Goal: Task Accomplishment & Management: Complete application form

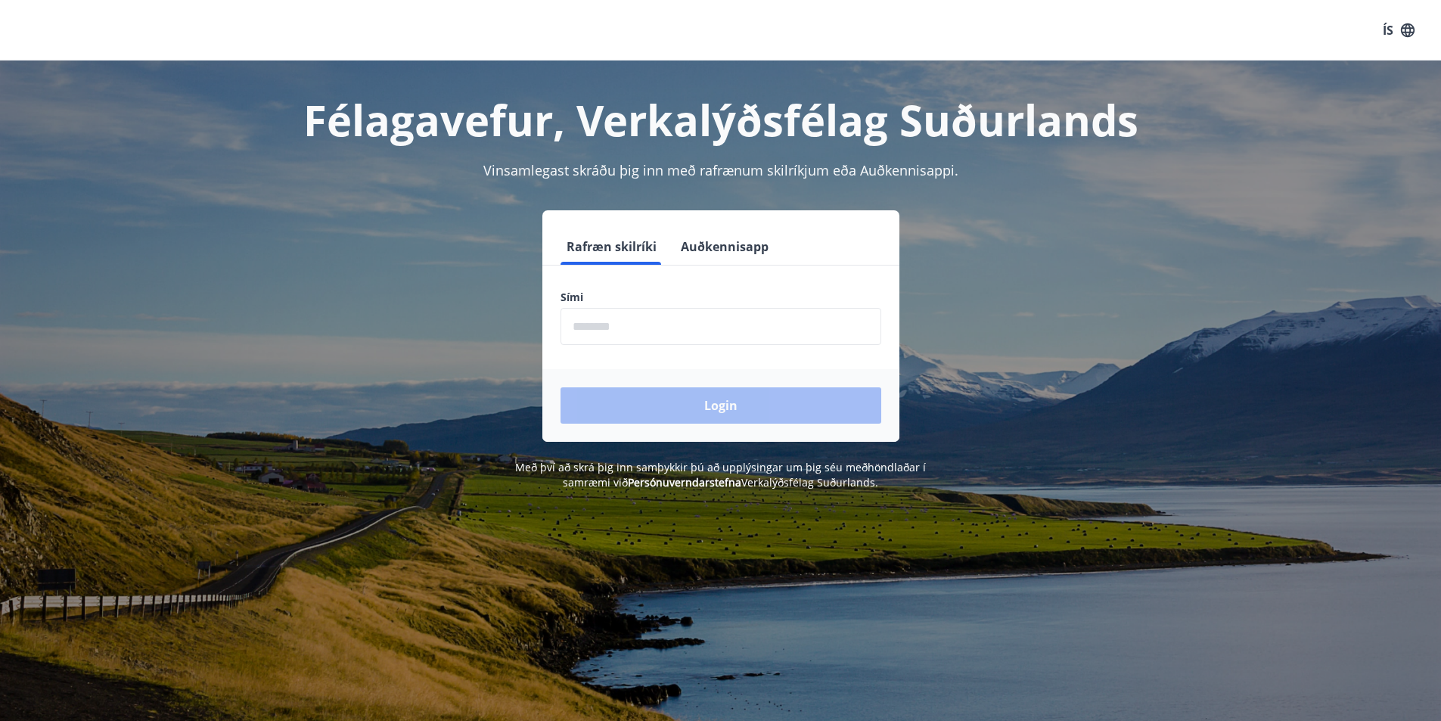
click at [732, 238] on button "Auðkennisapp" at bounding box center [725, 246] width 100 height 36
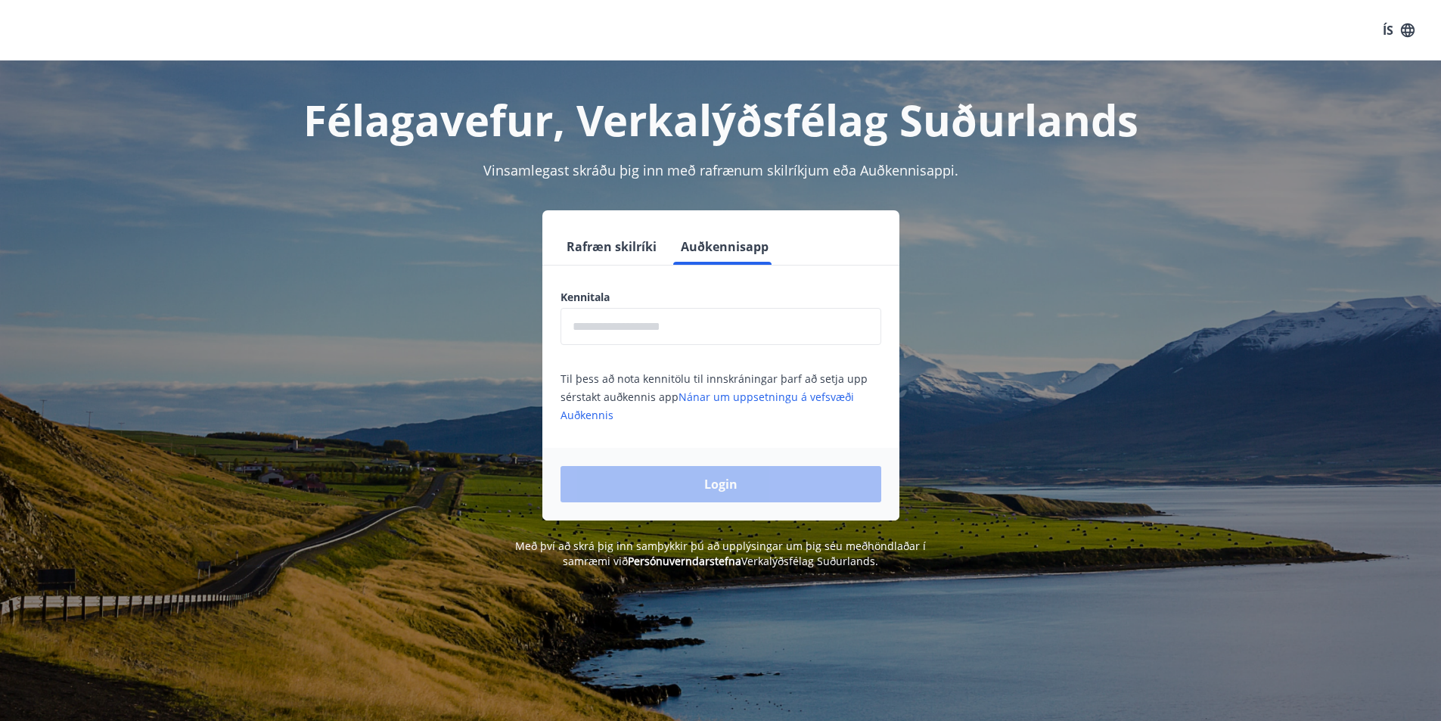
click at [671, 331] on input "text" at bounding box center [720, 326] width 321 height 37
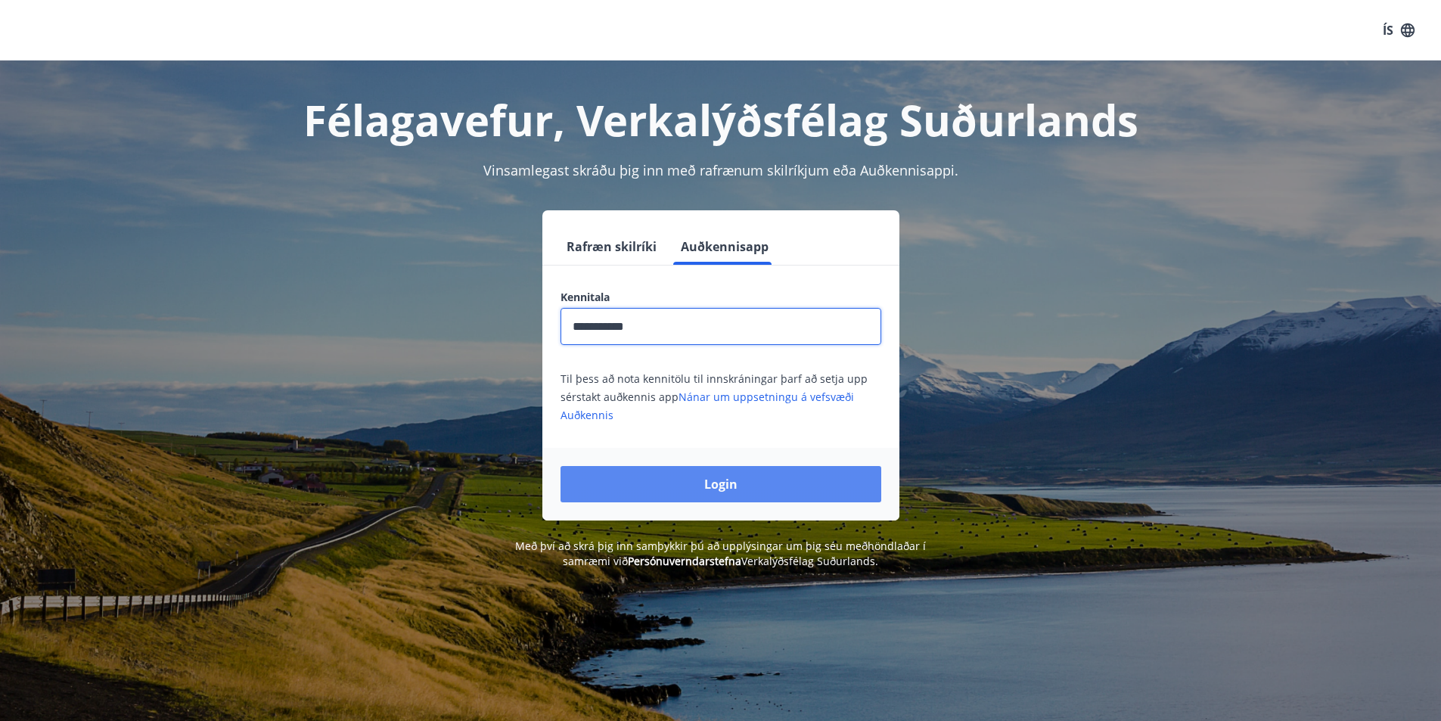
type input "**********"
click at [775, 486] on button "Login" at bounding box center [720, 484] width 321 height 36
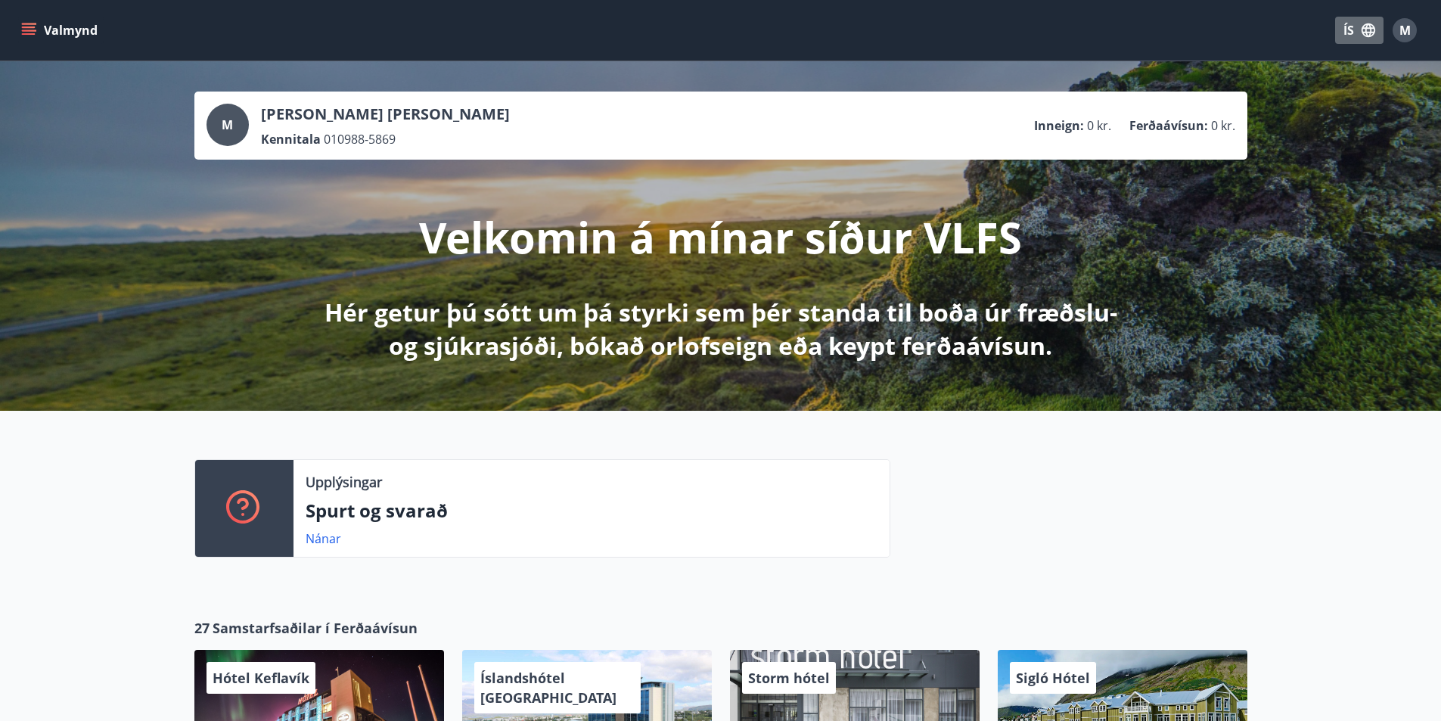
click at [1366, 37] on icon "button" at bounding box center [1368, 30] width 17 height 17
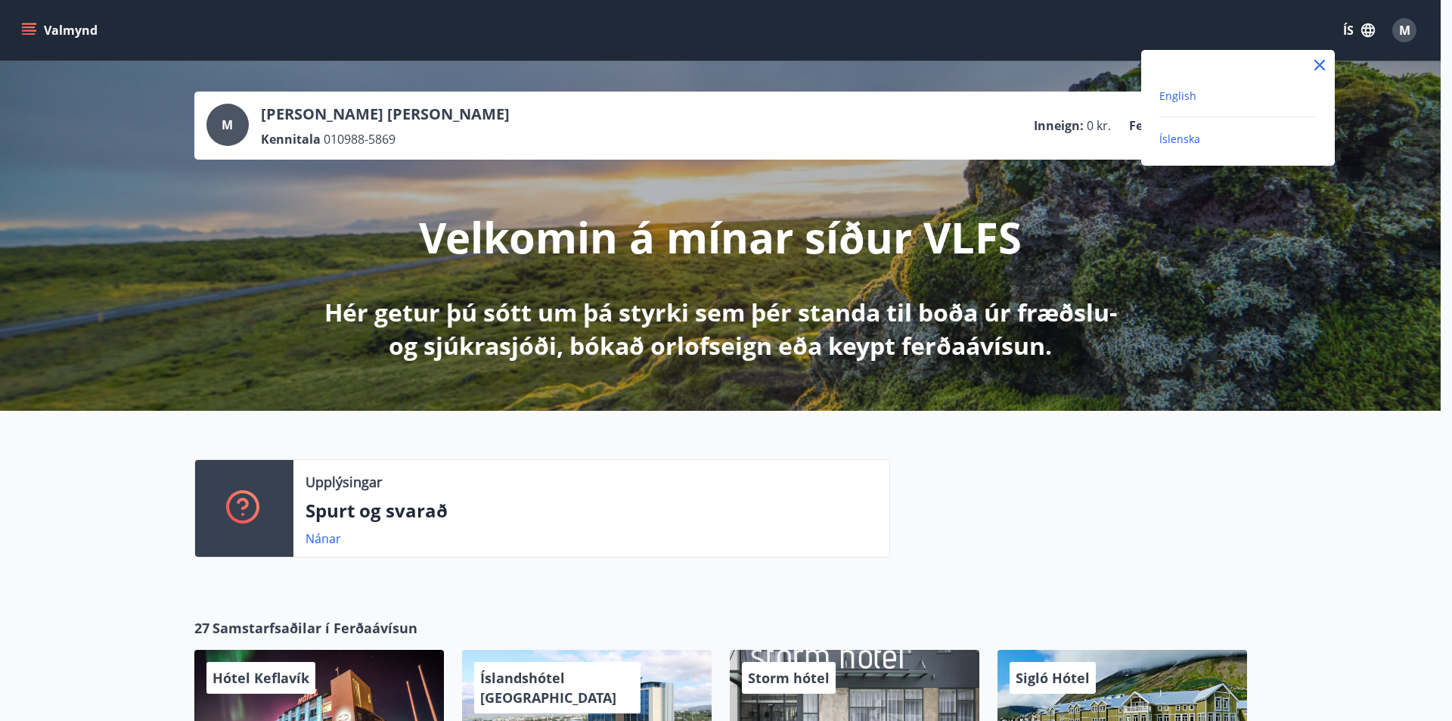
click at [1166, 95] on span "English" at bounding box center [1177, 95] width 37 height 14
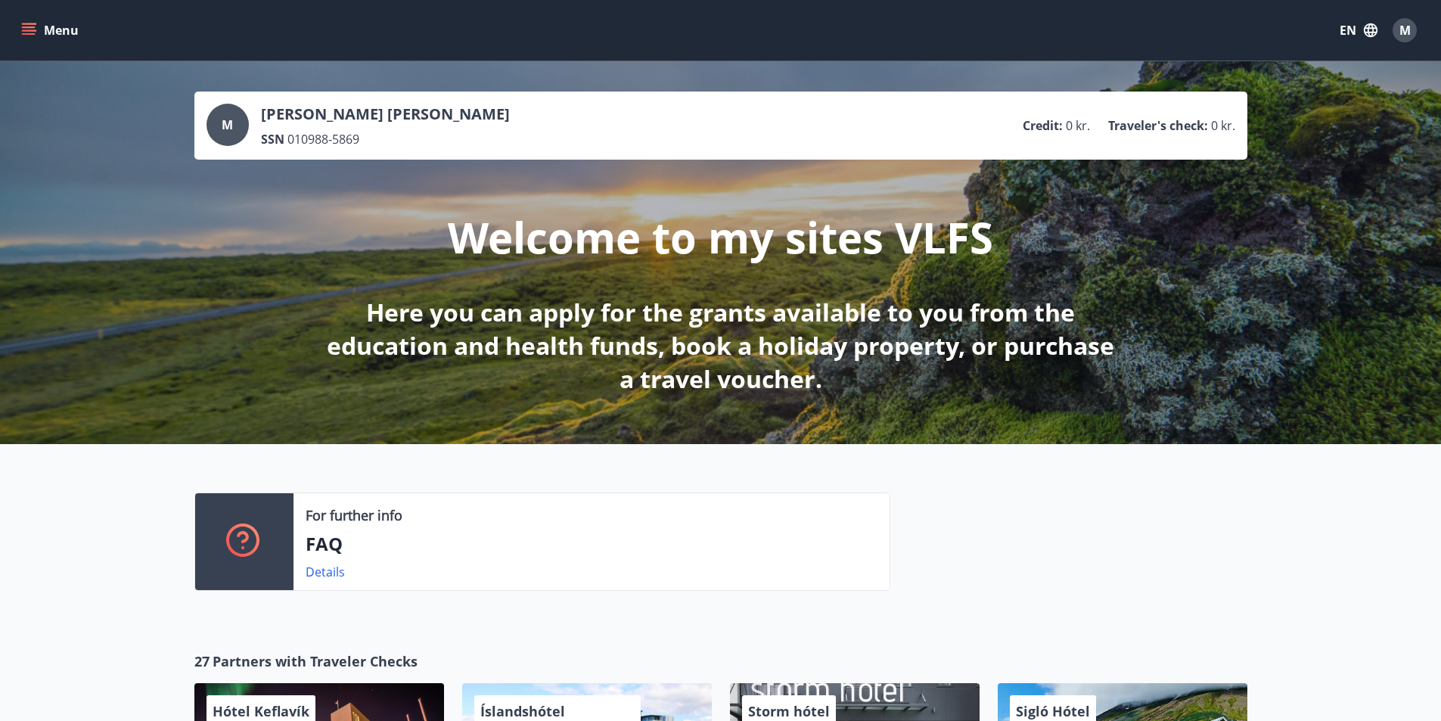
click at [26, 25] on icon "menu" at bounding box center [28, 30] width 15 height 15
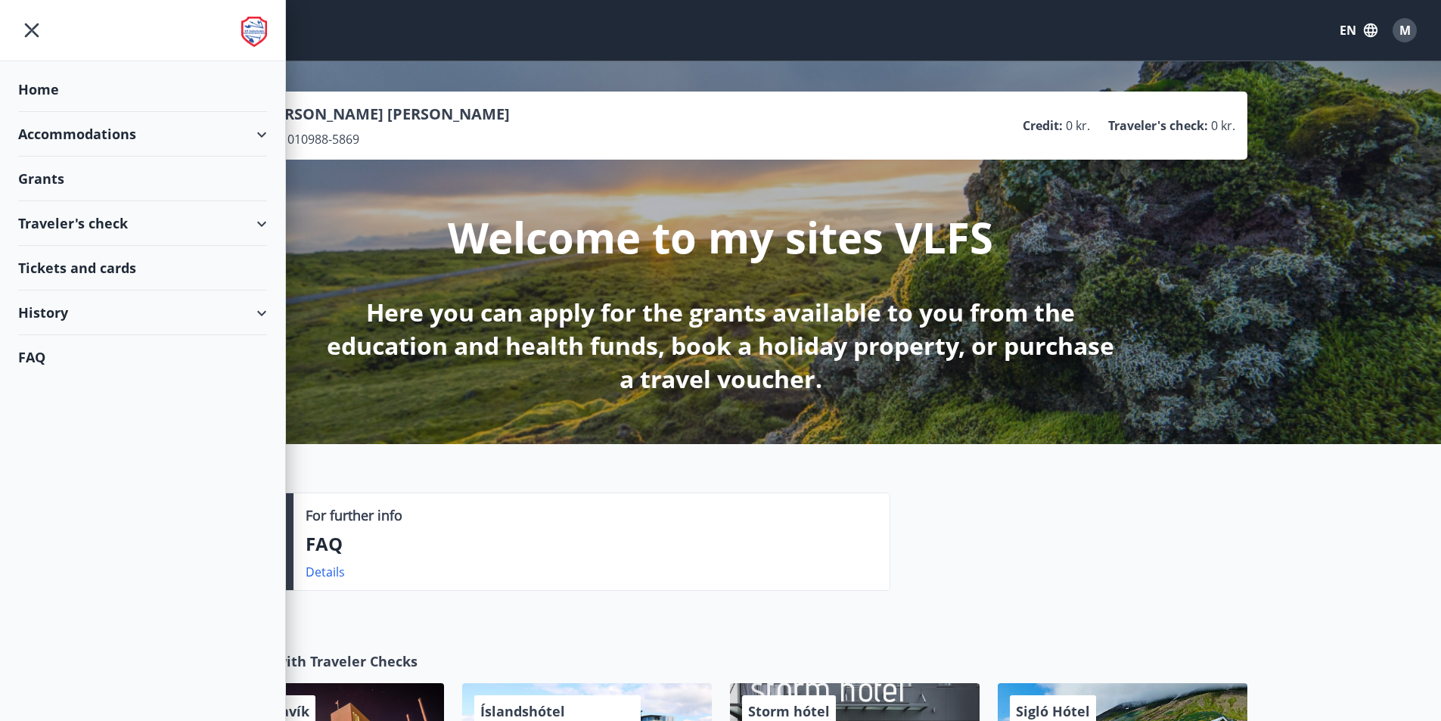
click at [42, 187] on div "Grants" at bounding box center [142, 179] width 249 height 45
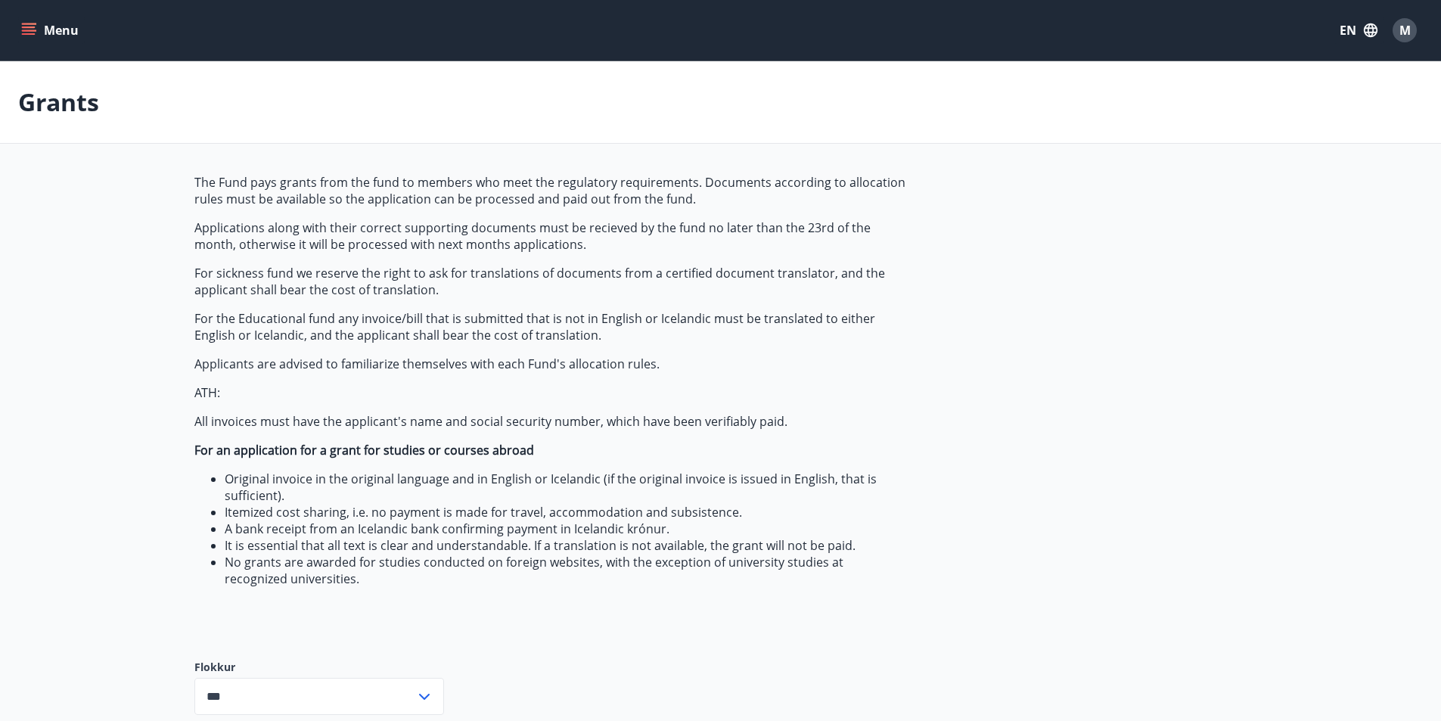
type input "***"
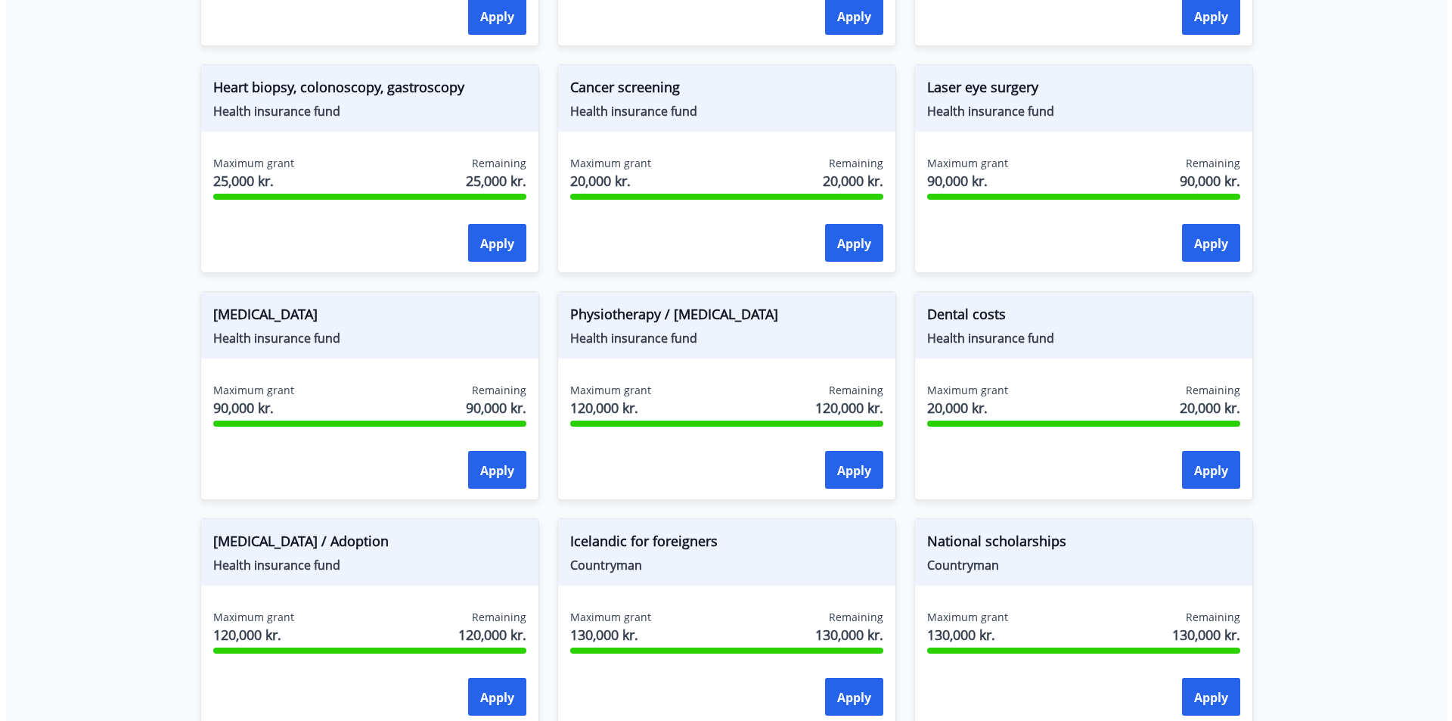
scroll to position [1203, 0]
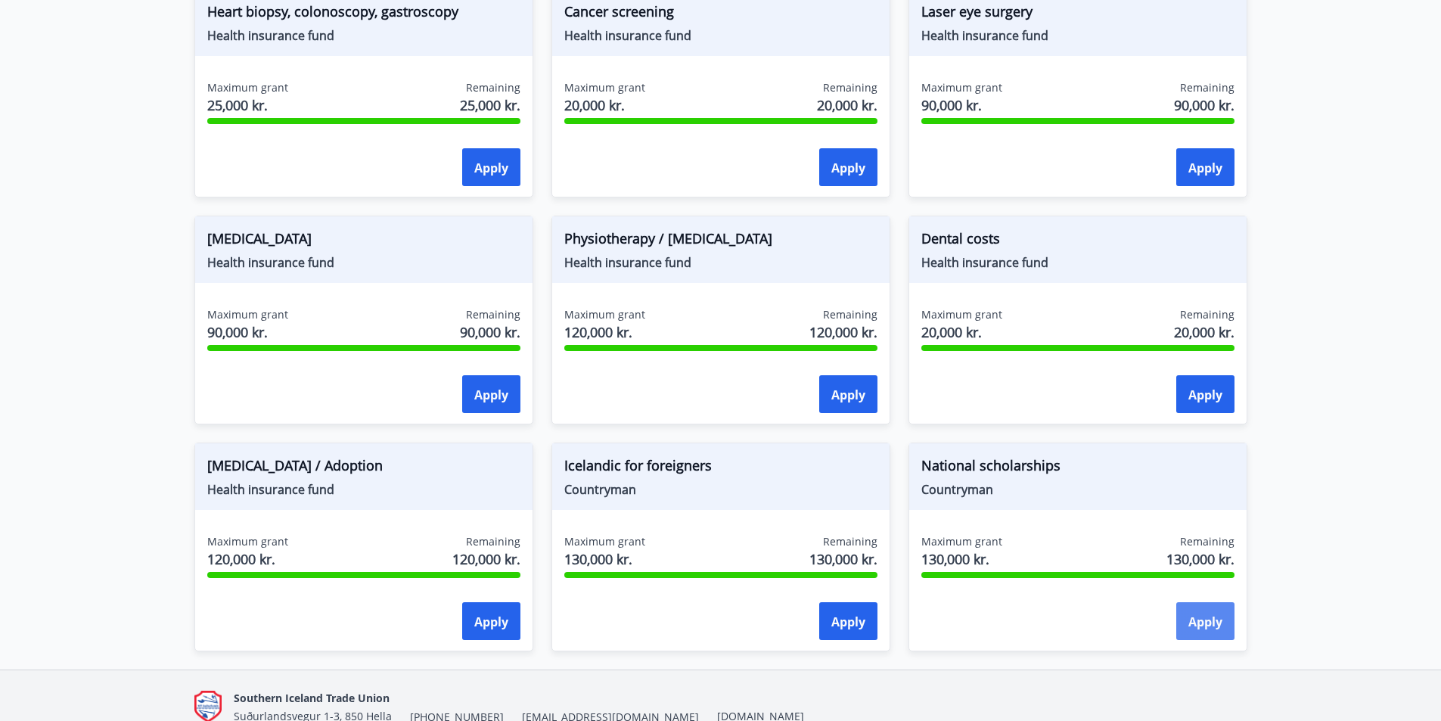
click at [1211, 630] on button "Apply" at bounding box center [1205, 621] width 58 height 38
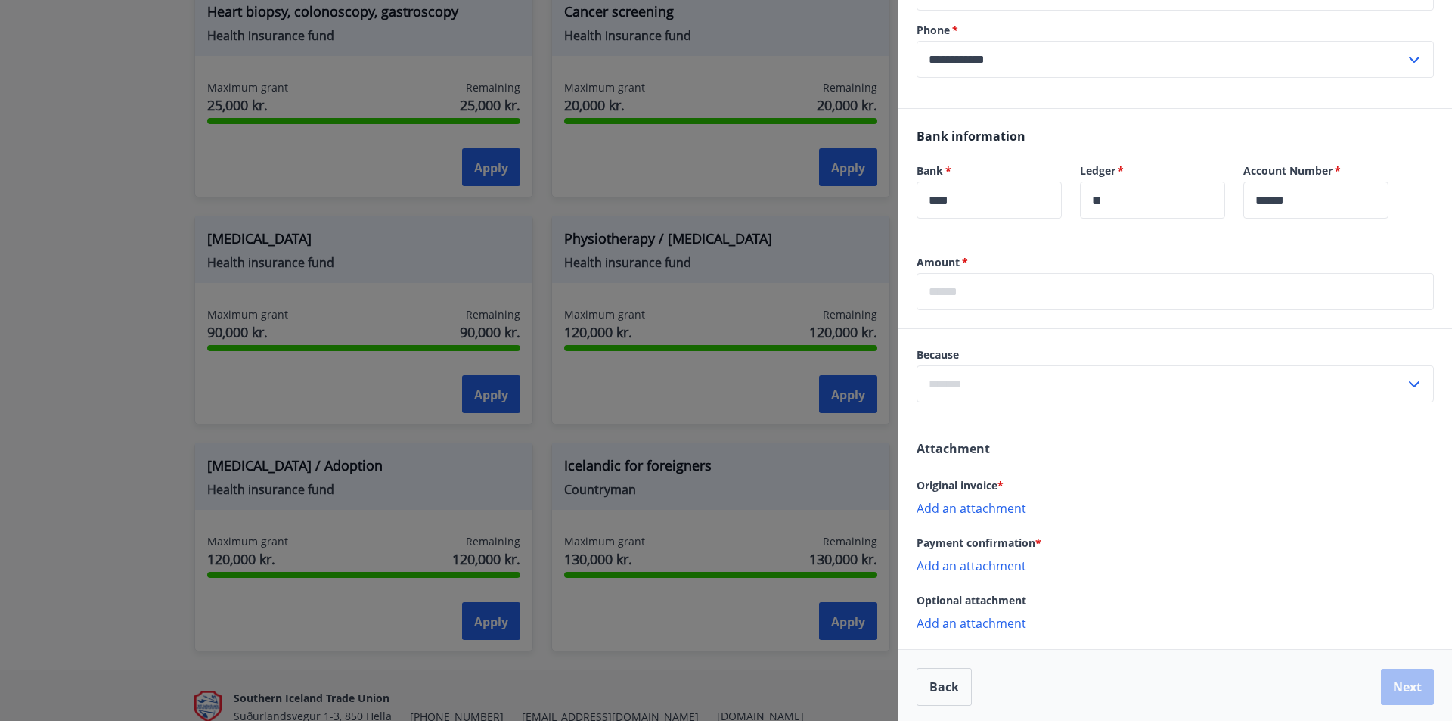
scroll to position [256, 0]
click at [1041, 290] on input "text" at bounding box center [1175, 288] width 517 height 37
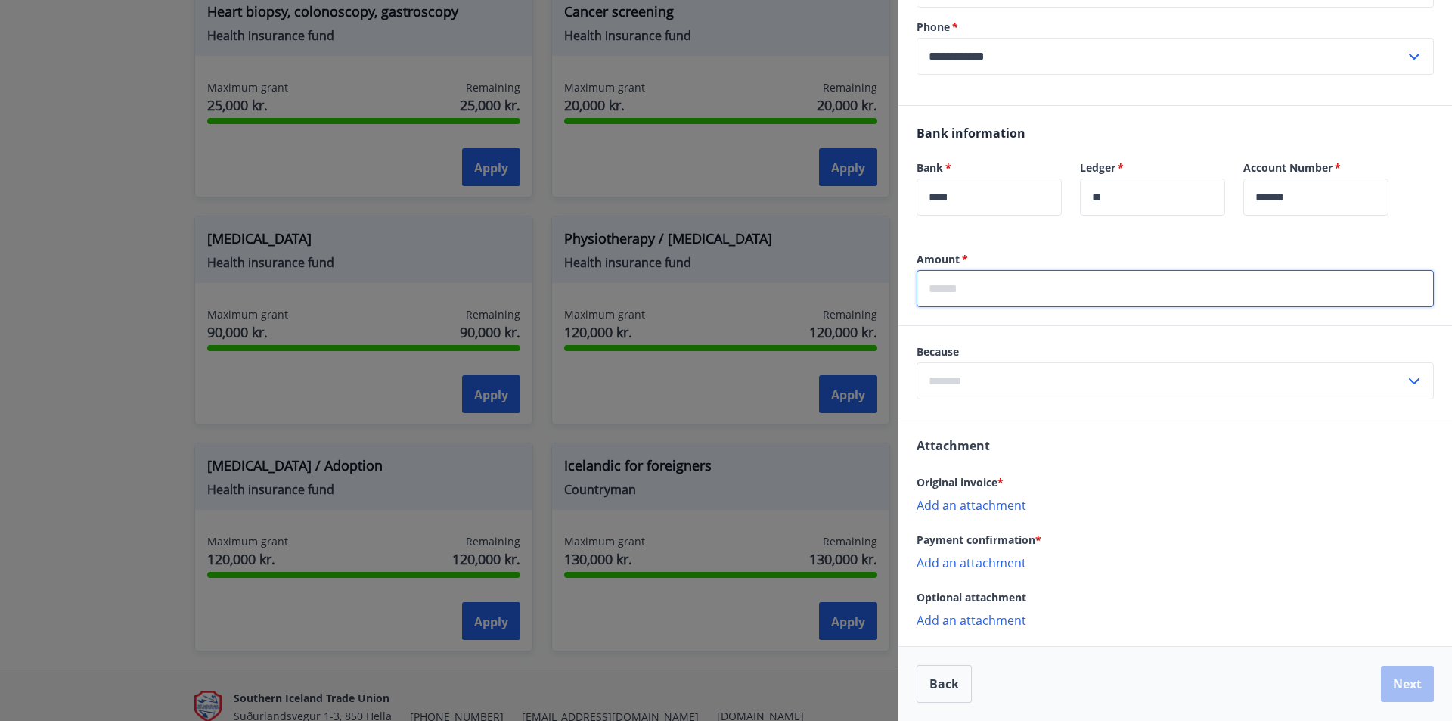
click at [1018, 386] on input "text" at bounding box center [1161, 380] width 489 height 37
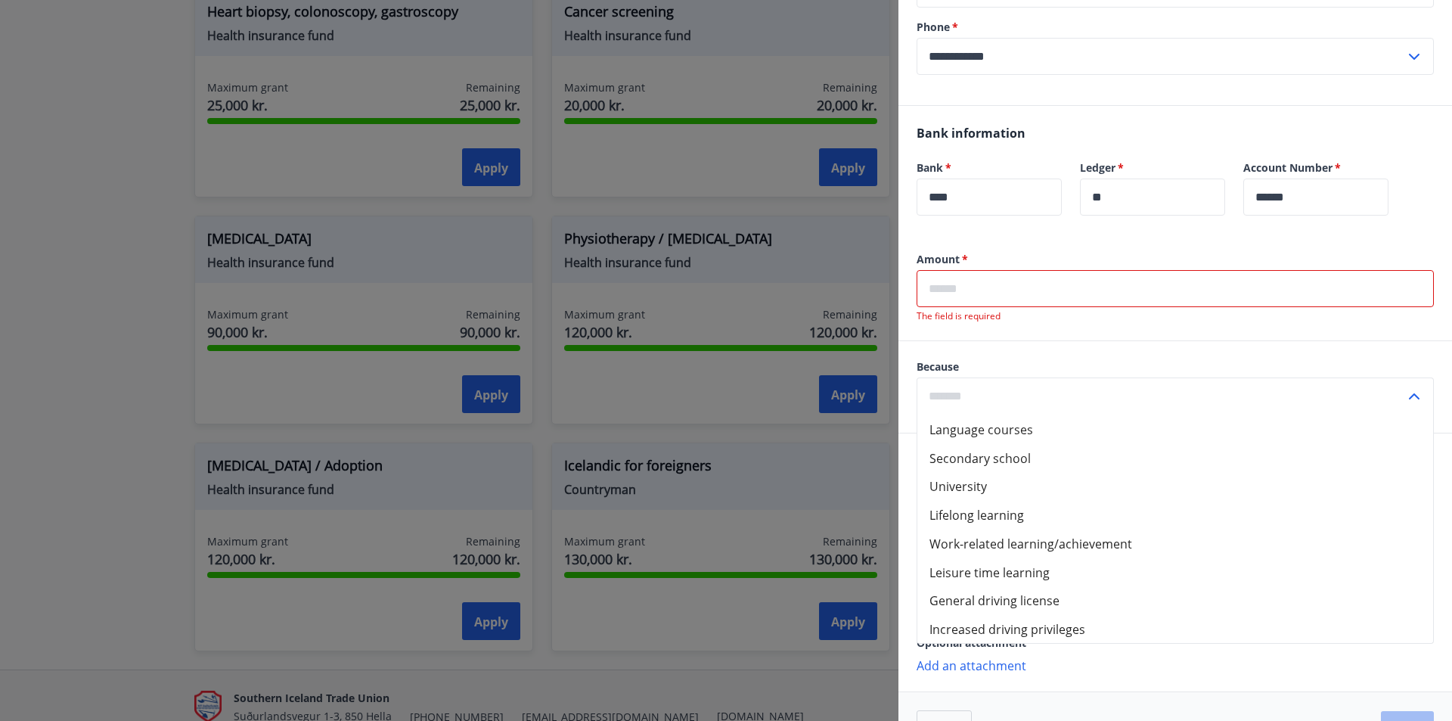
scroll to position [301, 0]
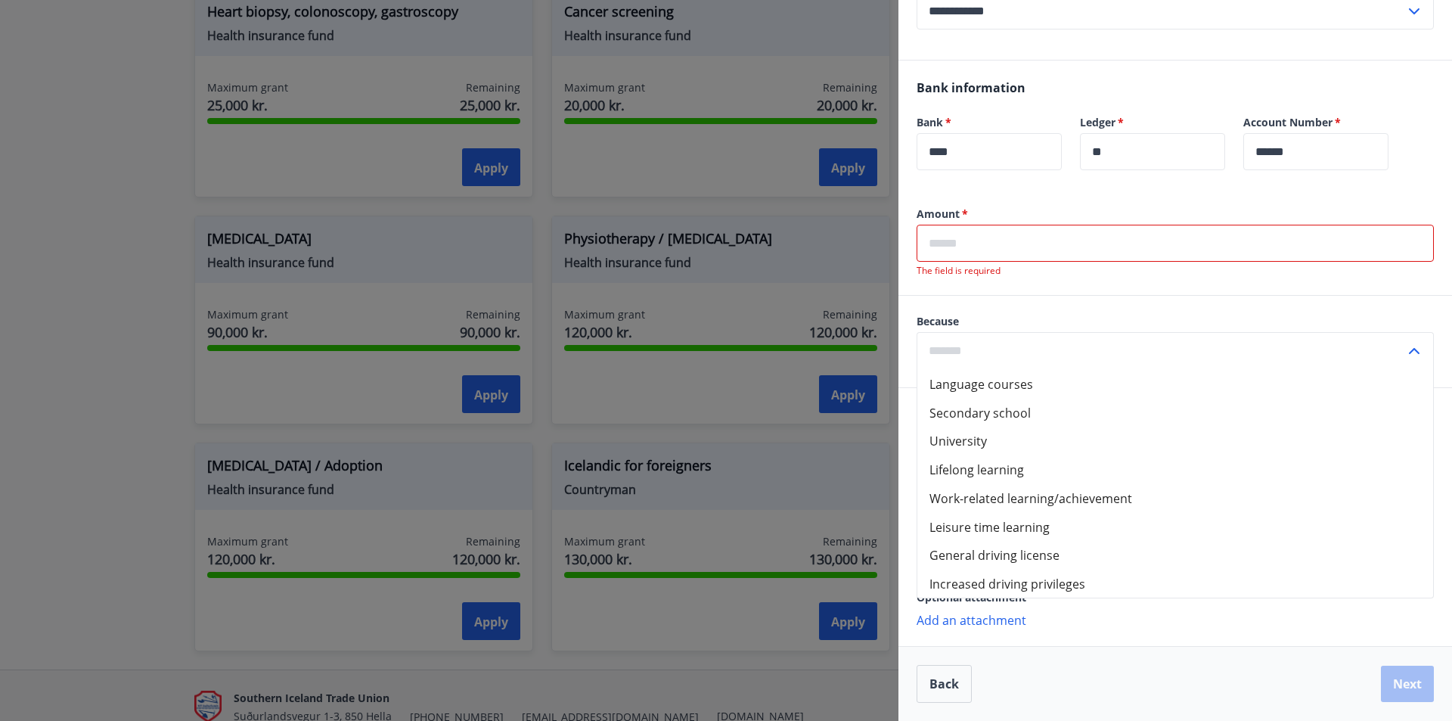
click at [1031, 501] on font "Work-related learning/achievement" at bounding box center [1030, 498] width 203 height 17
type input "**********"
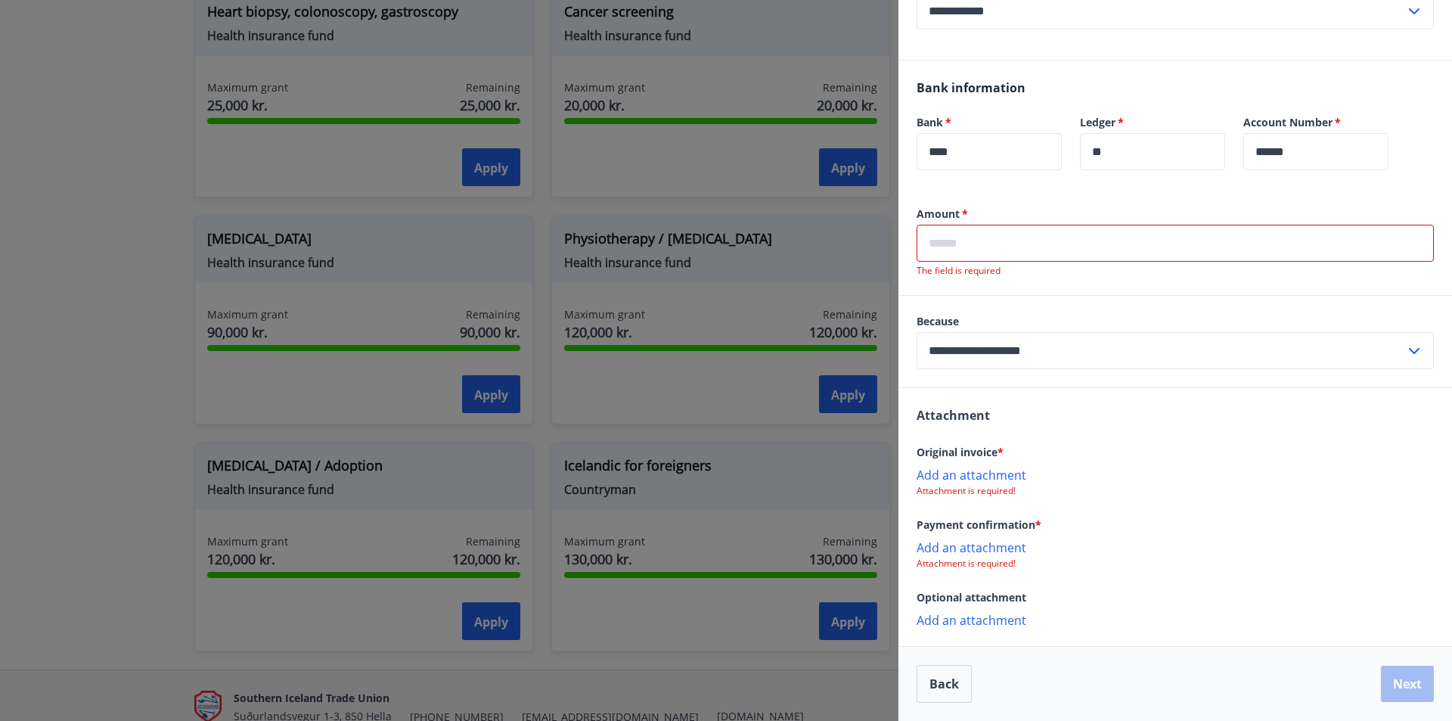
click at [1007, 474] on p "Add an attachment" at bounding box center [1175, 474] width 517 height 15
click at [1010, 547] on font "Add an attachment" at bounding box center [972, 549] width 110 height 17
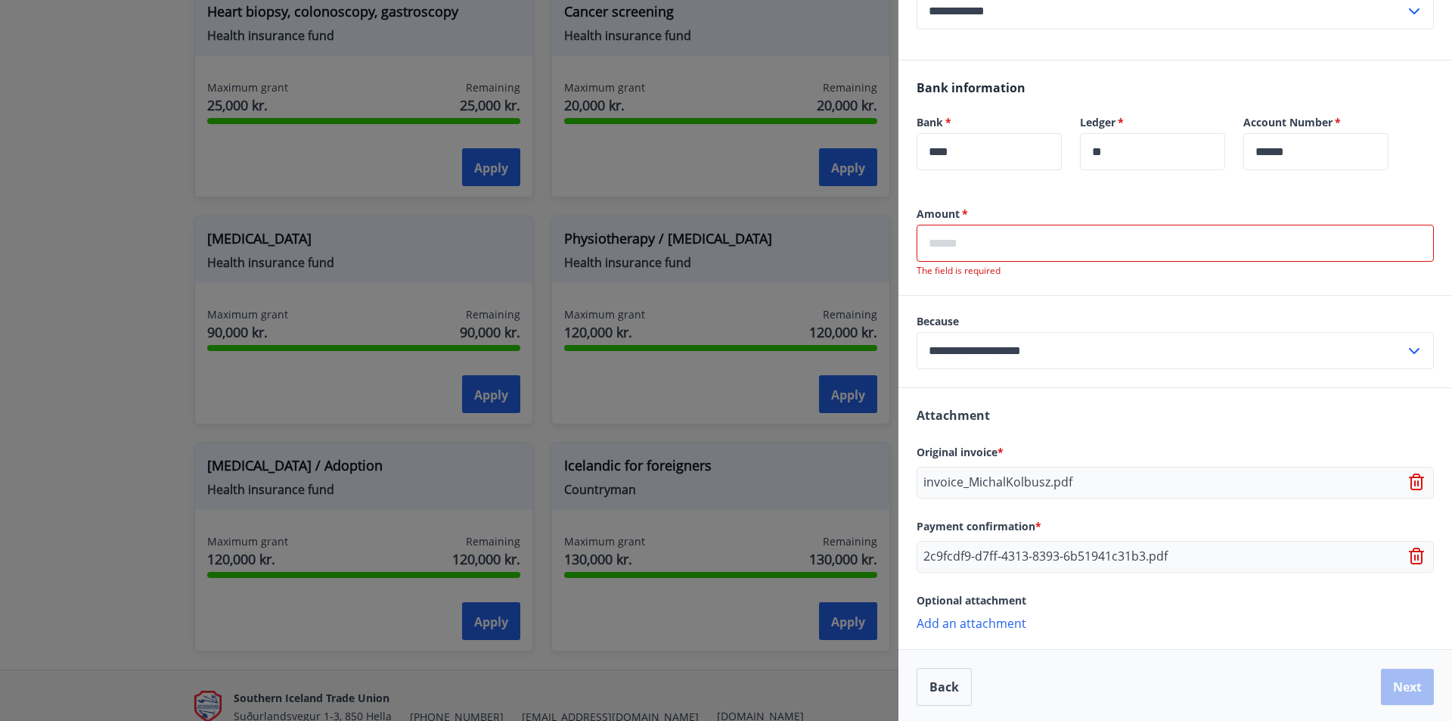
scroll to position [304, 0]
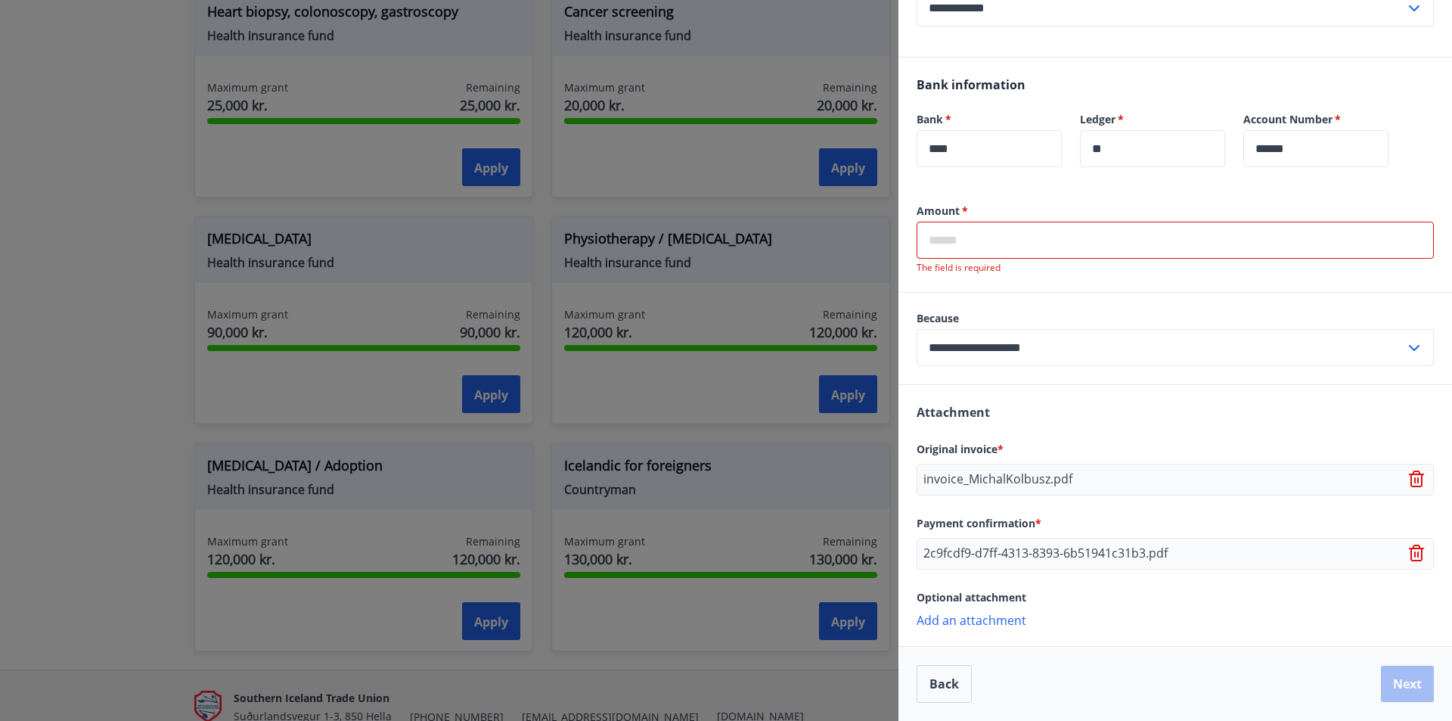
click at [1010, 236] on input "text" at bounding box center [1175, 240] width 517 height 37
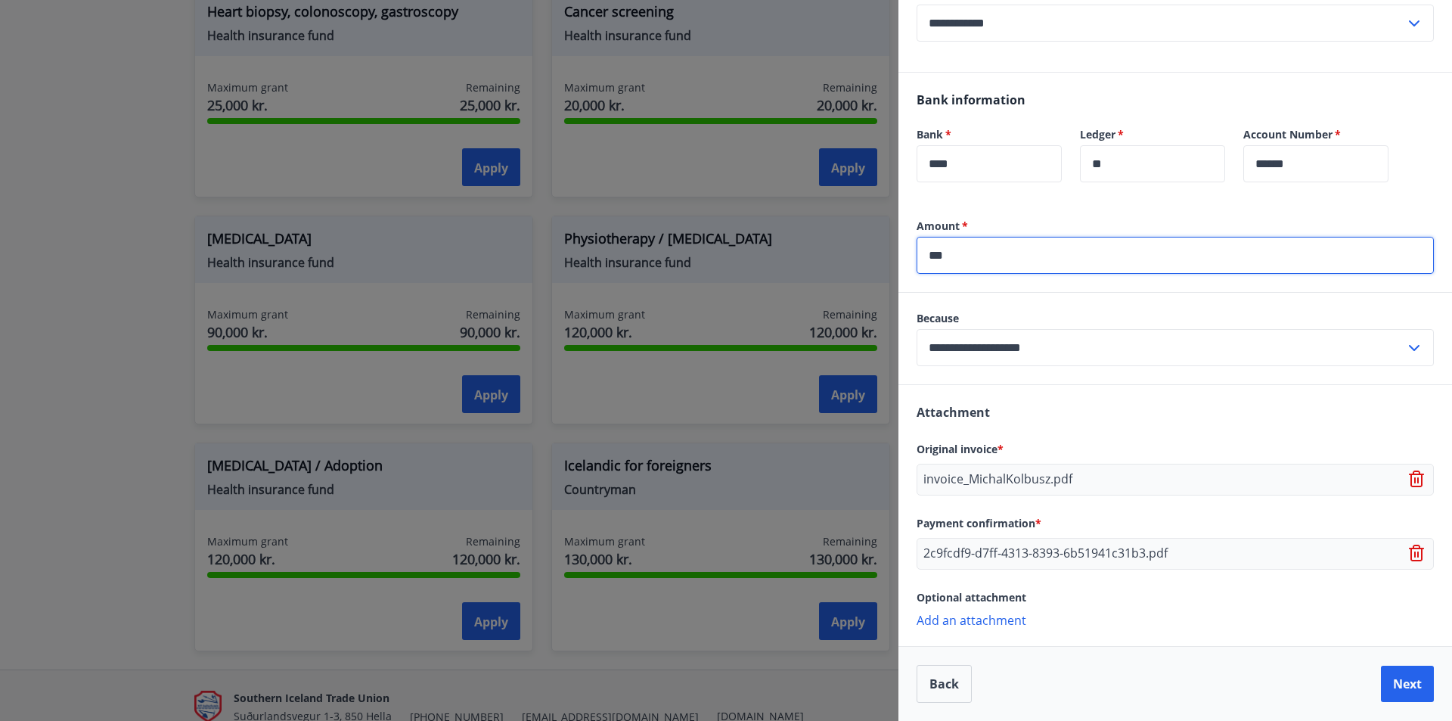
scroll to position [289, 0]
drag, startPoint x: 995, startPoint y: 259, endPoint x: 876, endPoint y: 261, distance: 118.7
click at [876, 261] on div "**********" at bounding box center [726, 360] width 1452 height 721
paste input "*"
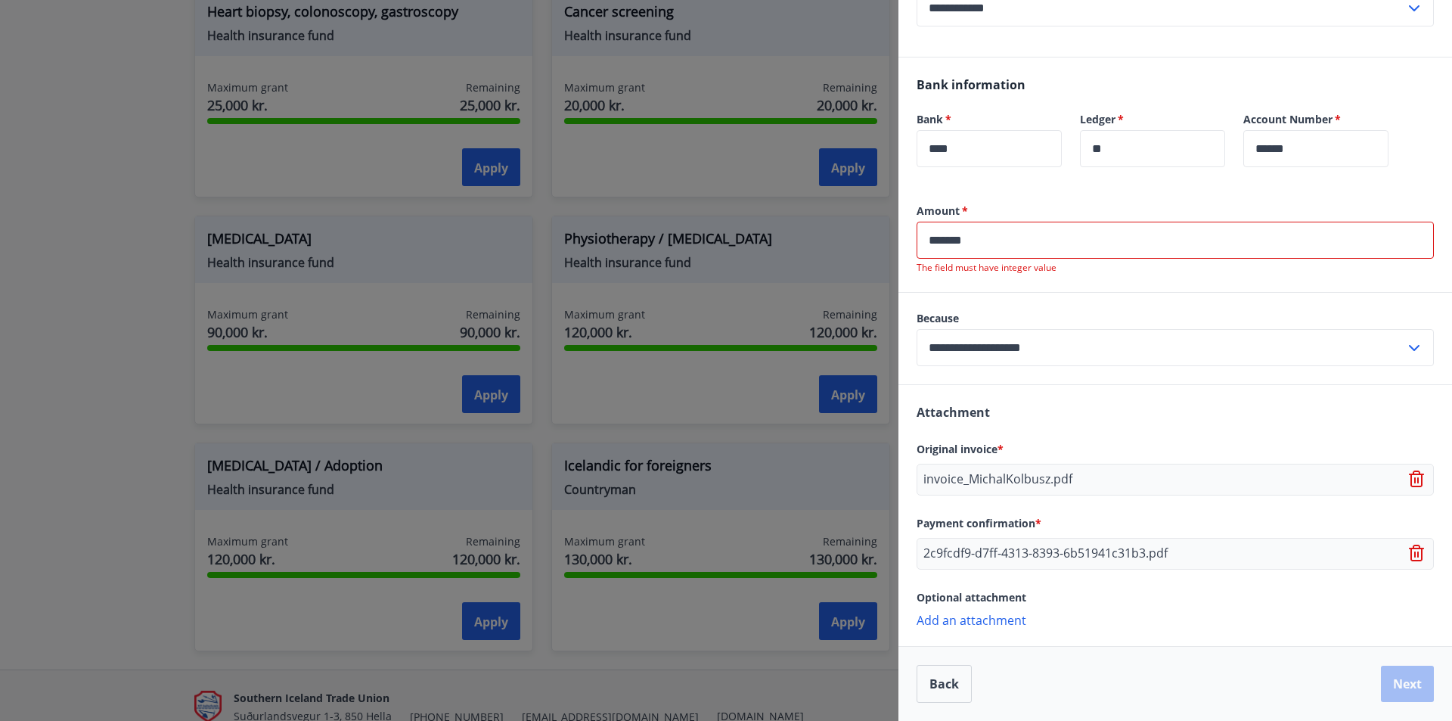
click at [954, 245] on input "*******" at bounding box center [1175, 240] width 517 height 37
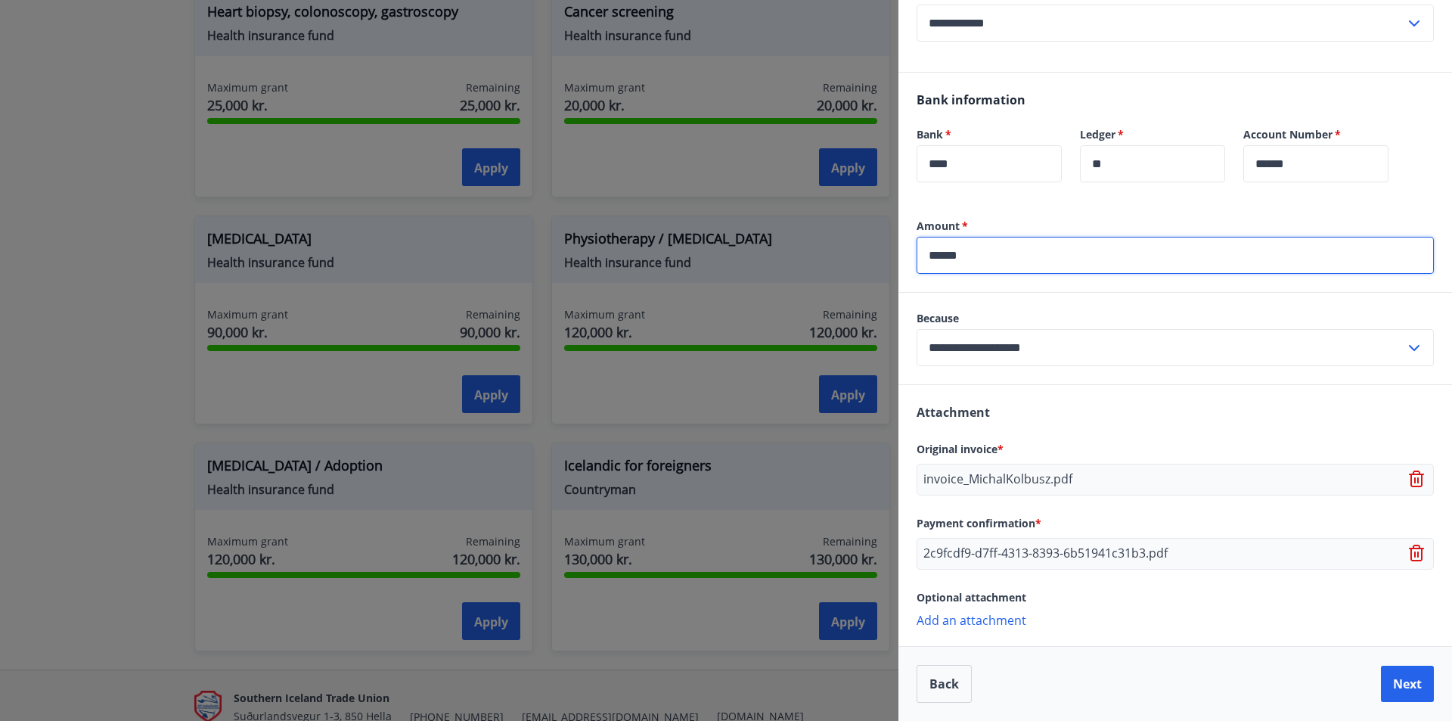
scroll to position [289, 0]
type input "******"
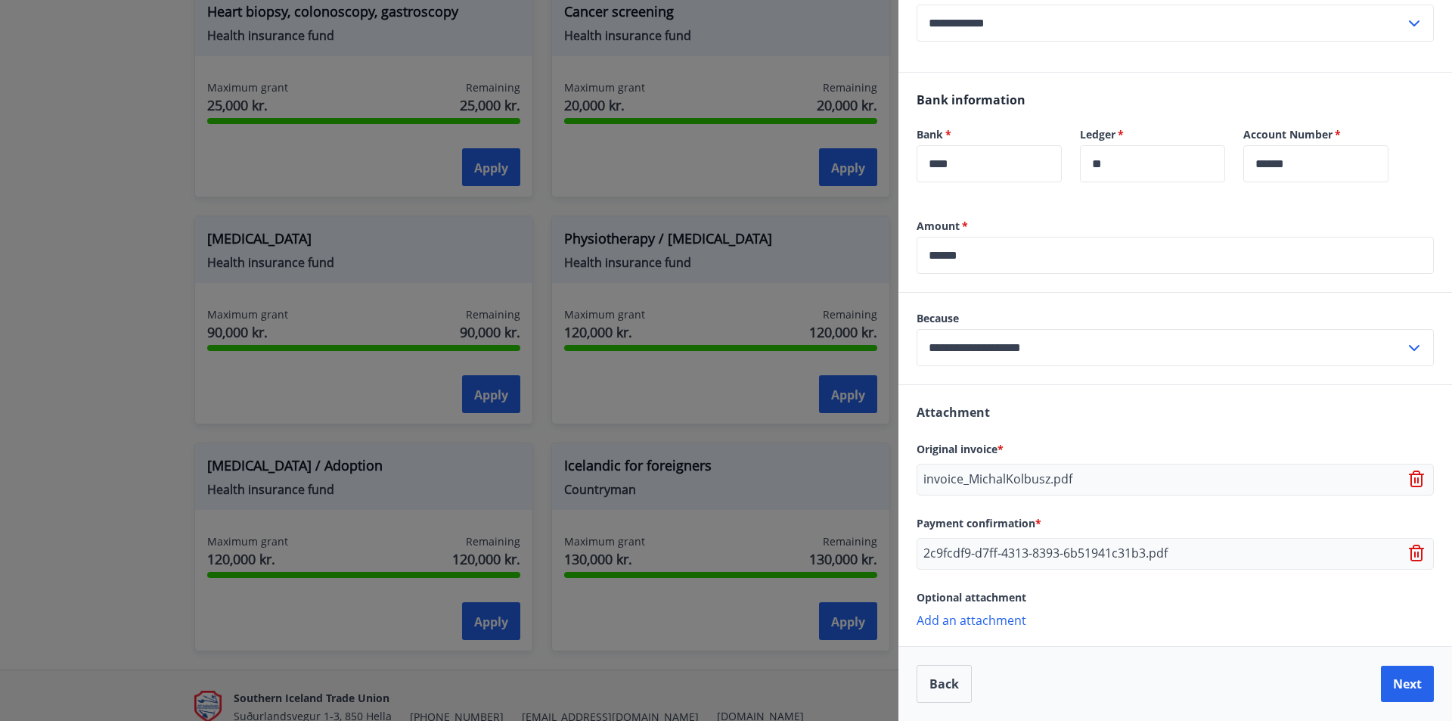
click at [1142, 231] on label "Amount   *" at bounding box center [1175, 226] width 517 height 15
click at [1381, 681] on button "Next" at bounding box center [1407, 684] width 53 height 36
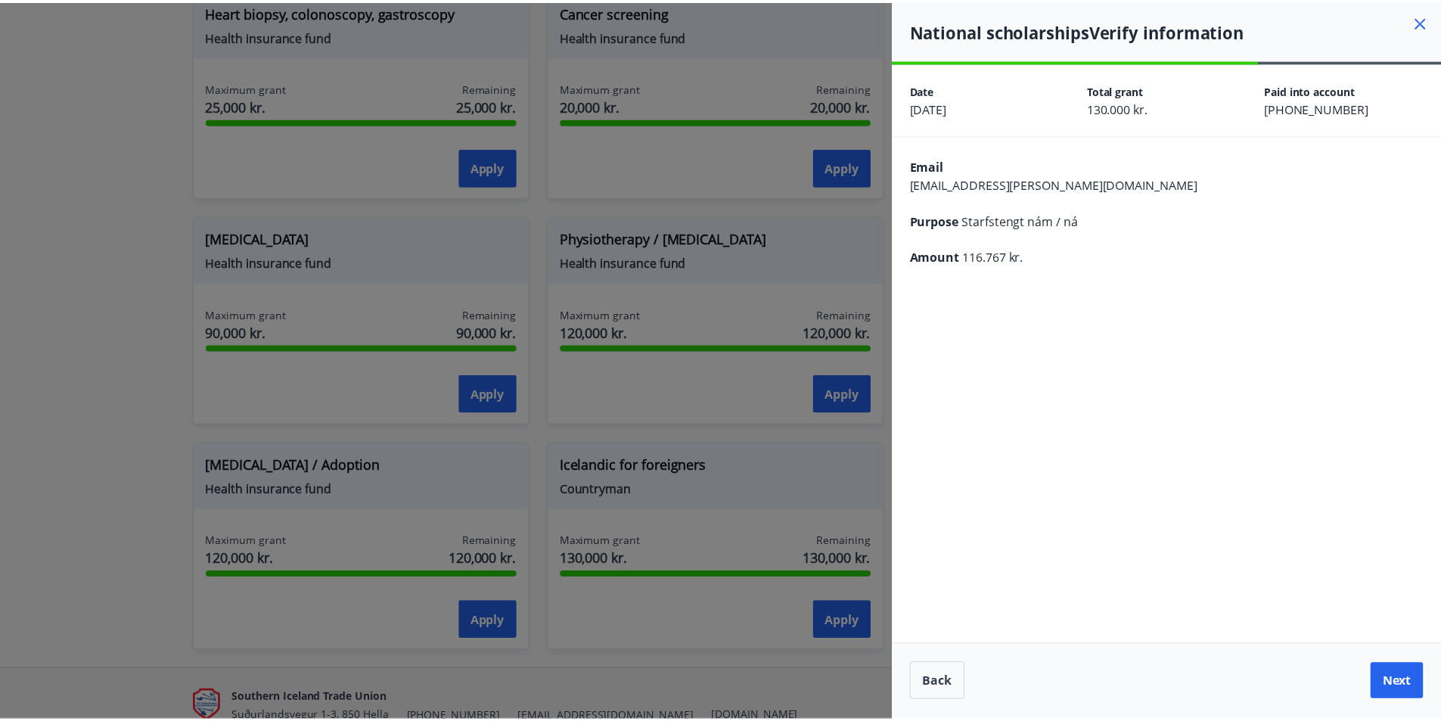
scroll to position [0, 0]
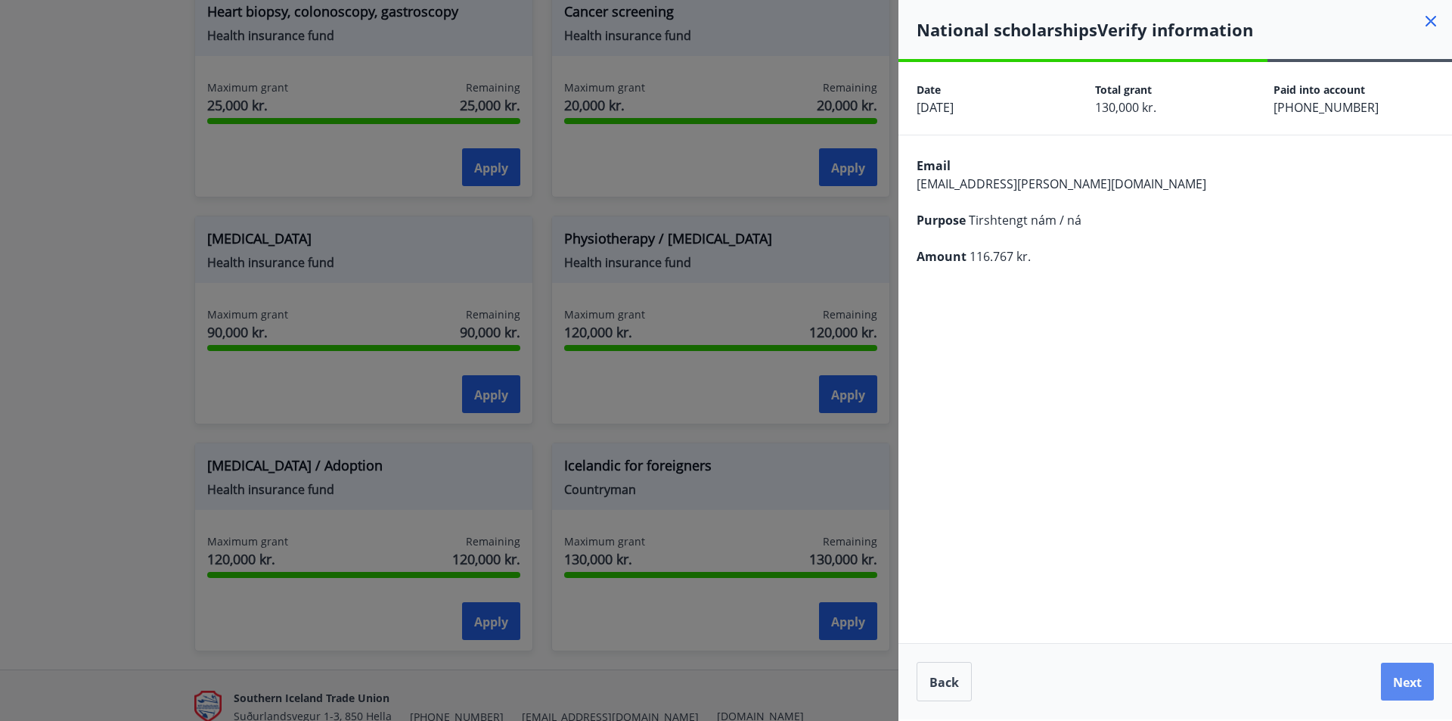
click at [1408, 682] on font "Next" at bounding box center [1407, 682] width 29 height 17
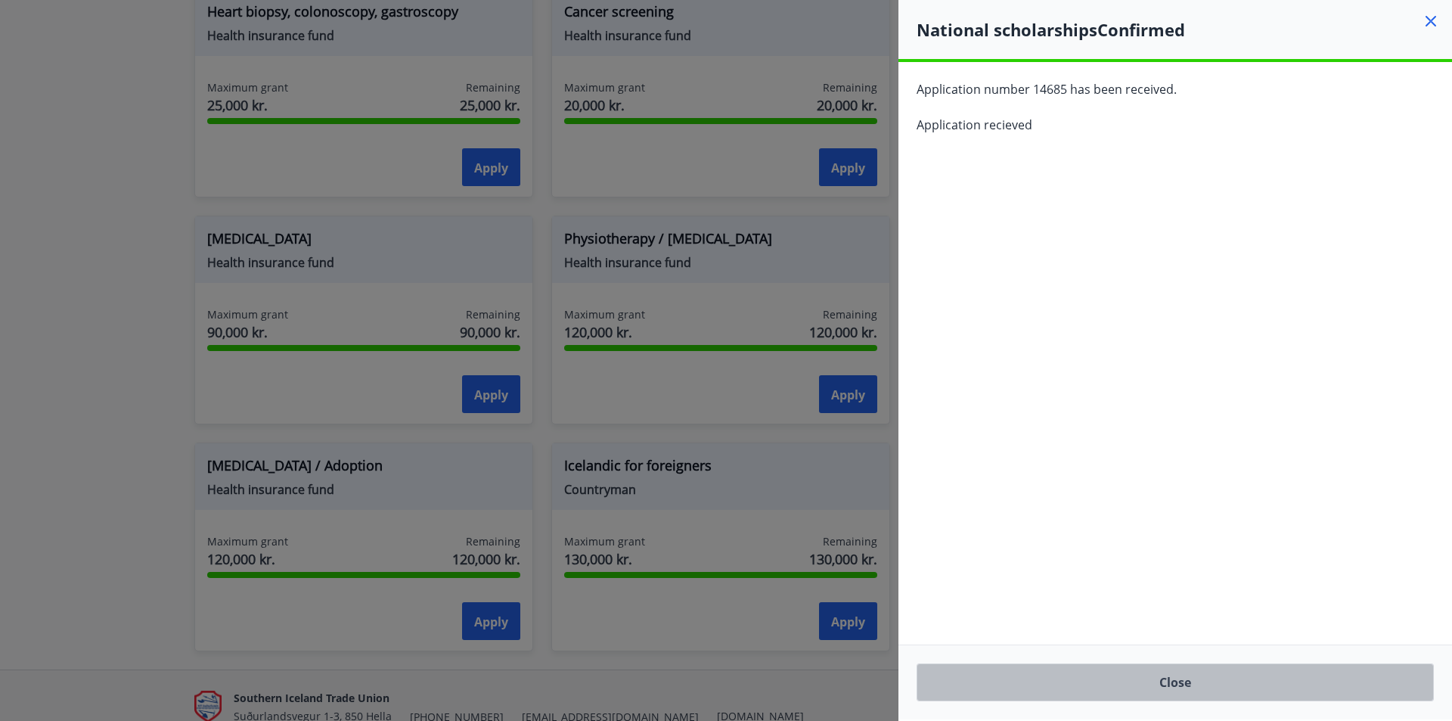
click at [1202, 680] on button "Close" at bounding box center [1175, 682] width 517 height 38
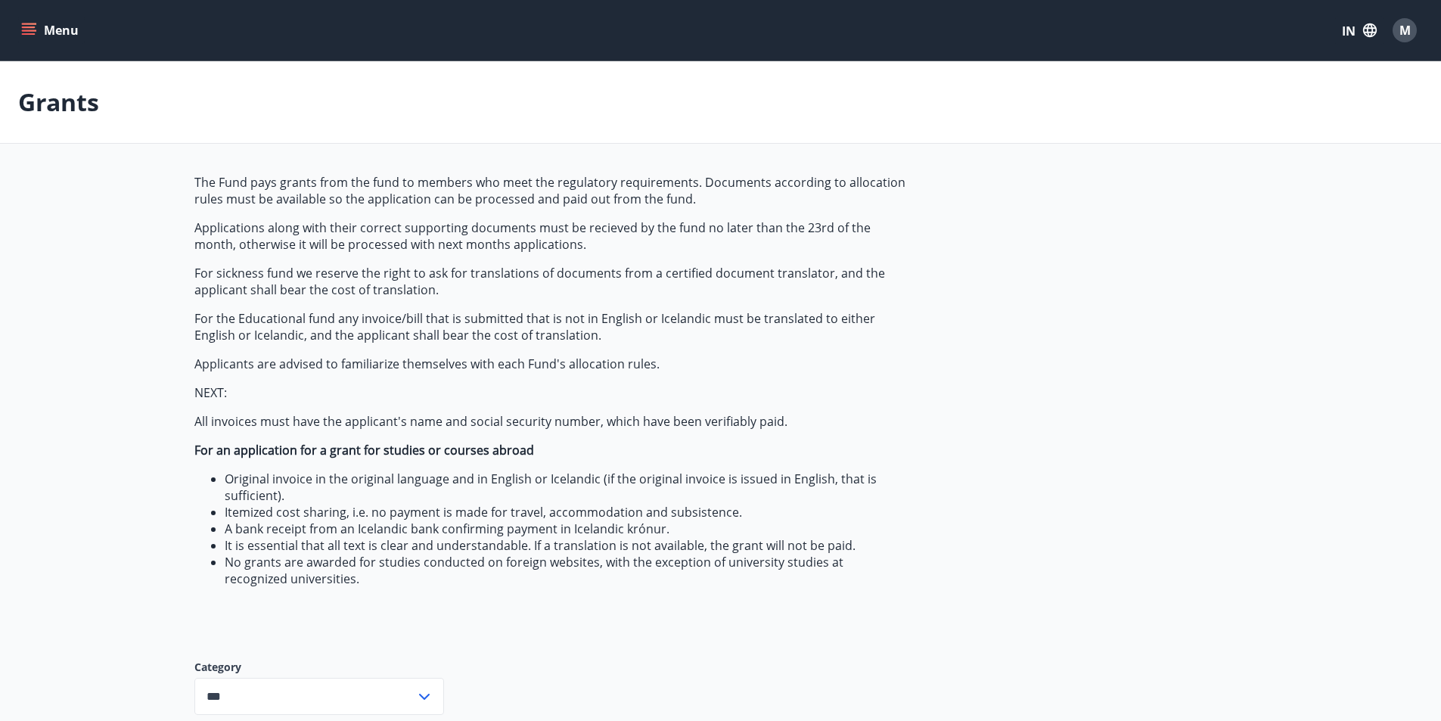
click at [1416, 32] on div "M" at bounding box center [1404, 30] width 24 height 24
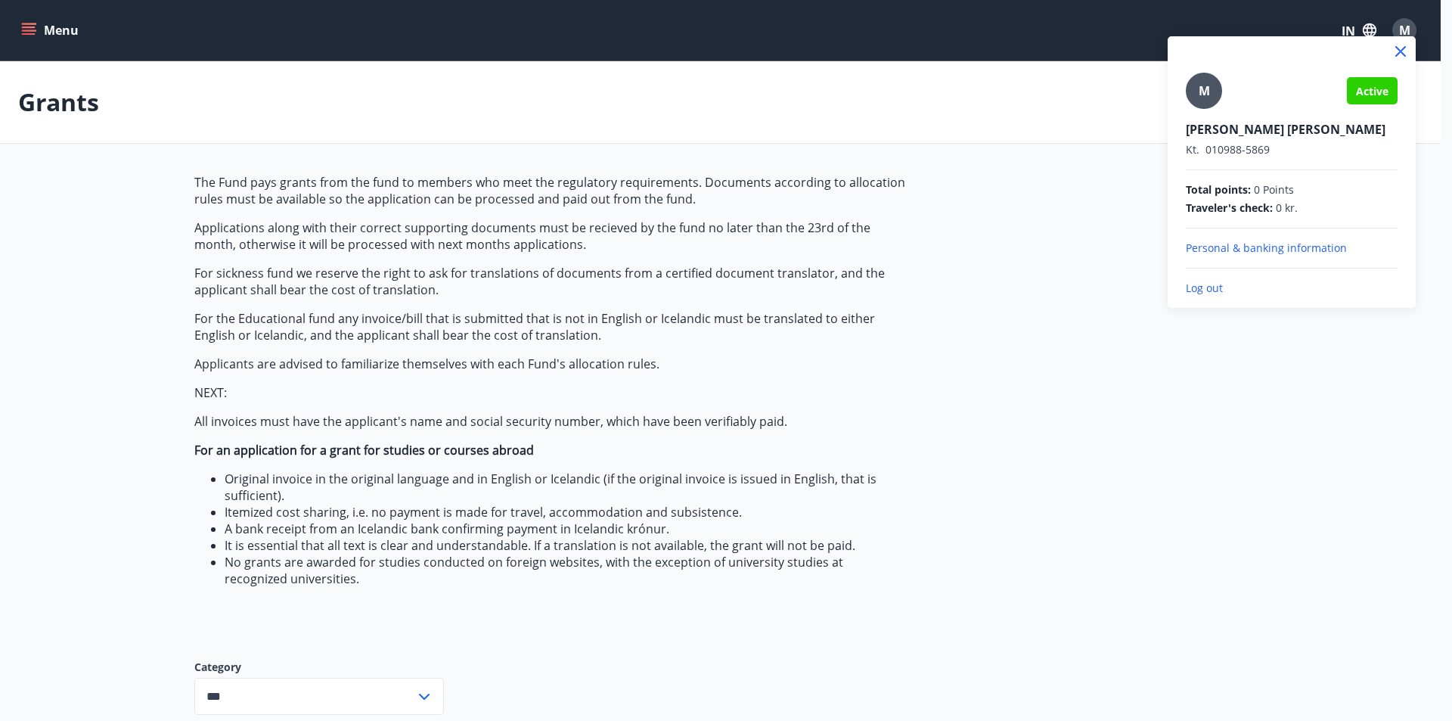
click at [1203, 284] on p "Log out" at bounding box center [1292, 288] width 212 height 15
